Goal: Use online tool/utility: Utilize a website feature to perform a specific function

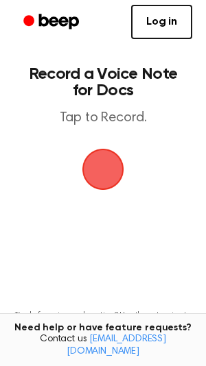
click at [112, 176] on span "button" at bounding box center [103, 169] width 75 height 75
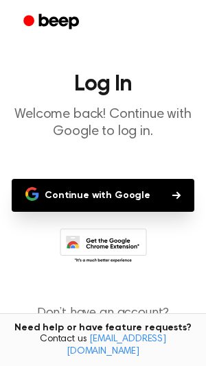
scroll to position [18, 0]
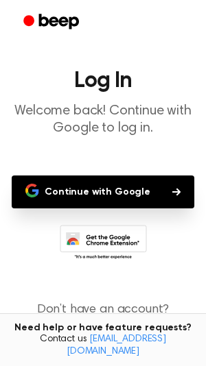
click at [68, 203] on button "Continue with Google" at bounding box center [103, 191] width 182 height 33
click at [65, 192] on button "Continue with Google" at bounding box center [103, 191] width 182 height 33
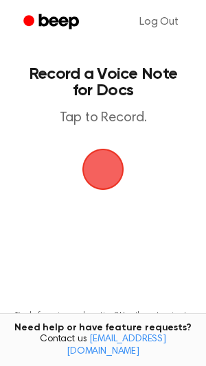
click at [126, 184] on span "button" at bounding box center [102, 169] width 77 height 77
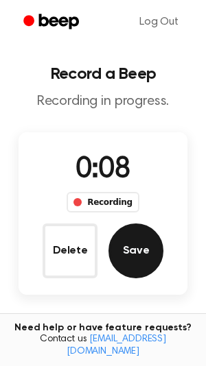
click at [149, 260] on button "Save" at bounding box center [135, 250] width 55 height 55
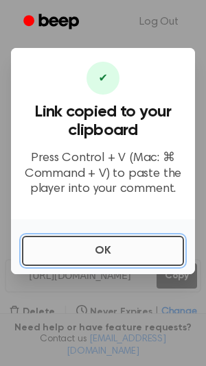
click at [164, 260] on button "OK" at bounding box center [103, 251] width 162 height 30
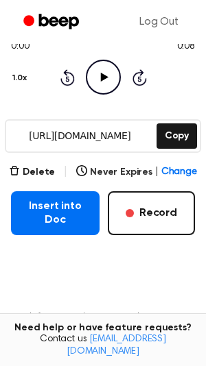
scroll to position [157, 0]
